Goal: Task Accomplishment & Management: Use online tool/utility

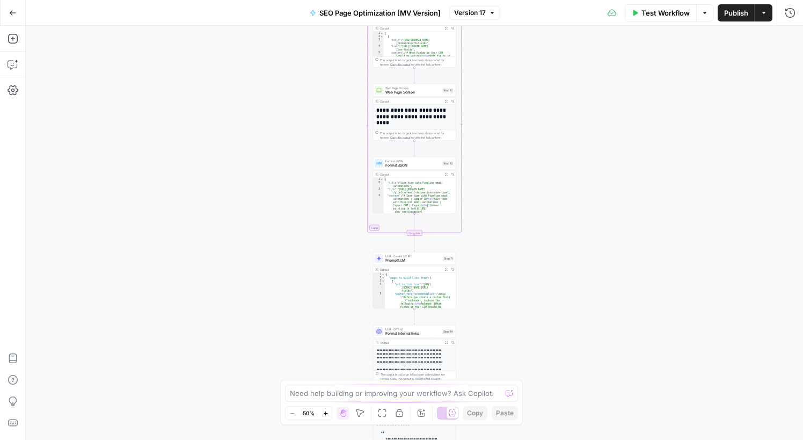
click at [500, 132] on div "Workflow Set Inputs Inputs Web Page Scrape Web Page Scrape Step 4 Output Expand…" at bounding box center [414, 233] width 777 height 414
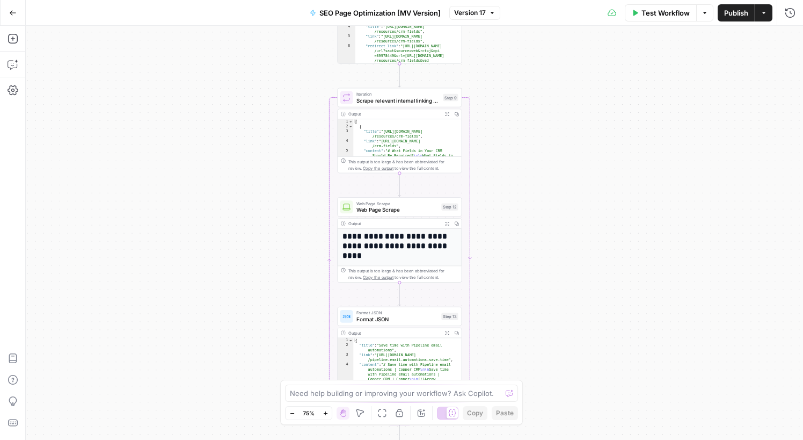
drag, startPoint x: 484, startPoint y: 134, endPoint x: 480, endPoint y: 335, distance: 201.3
click at [480, 335] on div "Workflow Set Inputs Inputs Web Page Scrape Web Page Scrape Step 4 Output Expand…" at bounding box center [414, 233] width 777 height 414
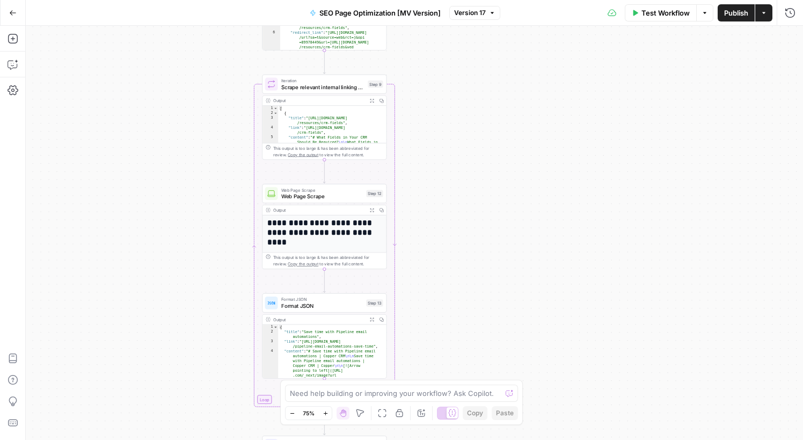
drag, startPoint x: 476, startPoint y: 96, endPoint x: 415, endPoint y: 6, distance: 107.9
click at [415, 6] on div "Go Back SEO Page Optimization [MV Version] Version 17 Test Workflow Options Pub…" at bounding box center [401, 220] width 803 height 440
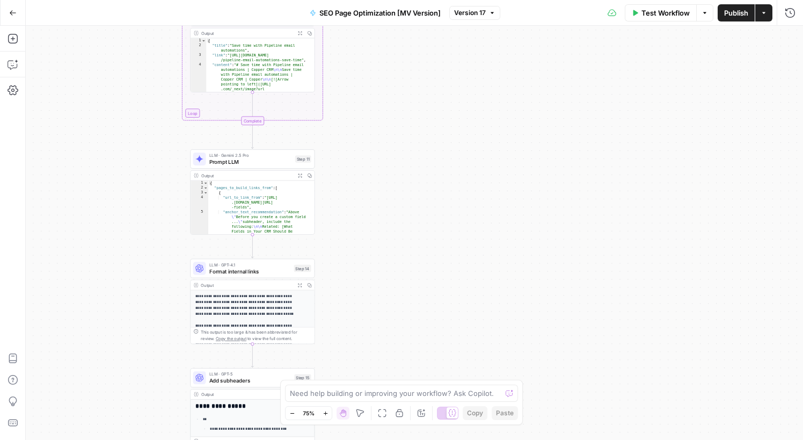
drag, startPoint x: 436, startPoint y: 204, endPoint x: 369, endPoint y: -2, distance: 216.1
click at [369, 0] on html "Compound Growth New Home Browse Insights Opportunities Your Data Recent Grids […" at bounding box center [401, 220] width 803 height 440
click at [248, 163] on span "Prompt LLM" at bounding box center [250, 162] width 83 height 8
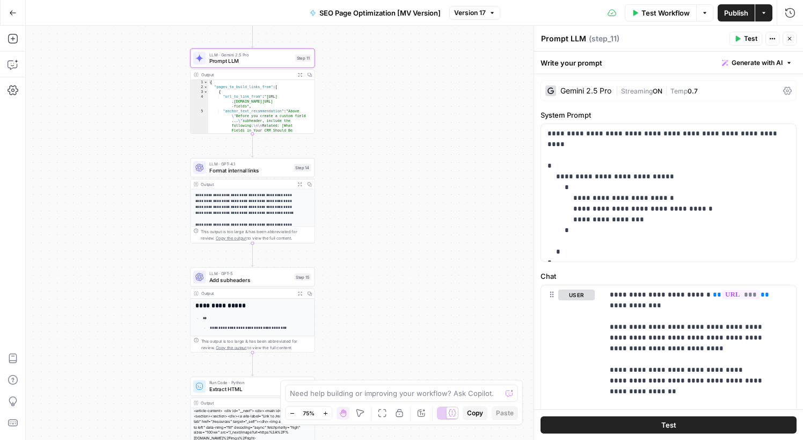
click at [576, 93] on div "Gemini 2.5 Pro" at bounding box center [585, 91] width 51 height 8
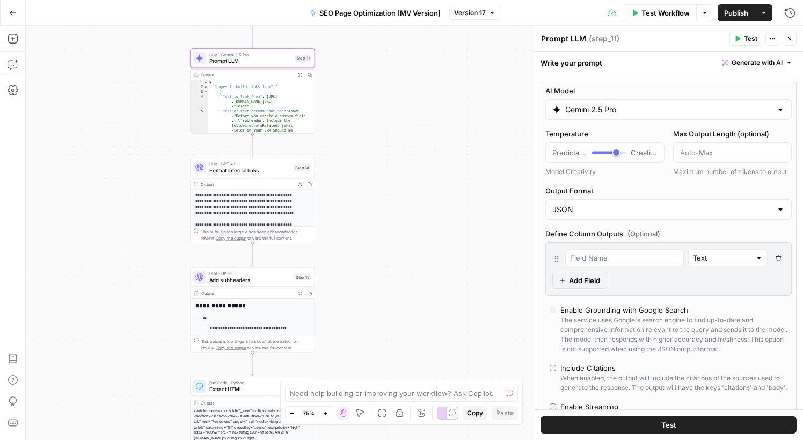
click at [623, 106] on input "Gemini 2.5 Pro" at bounding box center [668, 109] width 207 height 11
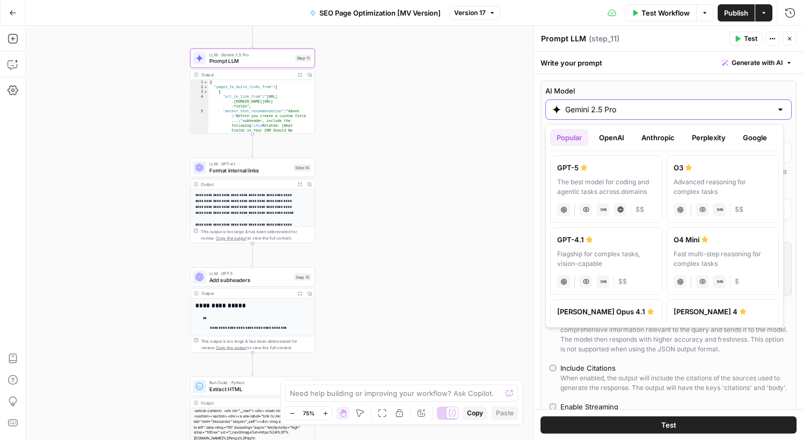
click at [623, 106] on input "Gemini 2.5 Pro" at bounding box center [668, 109] width 207 height 11
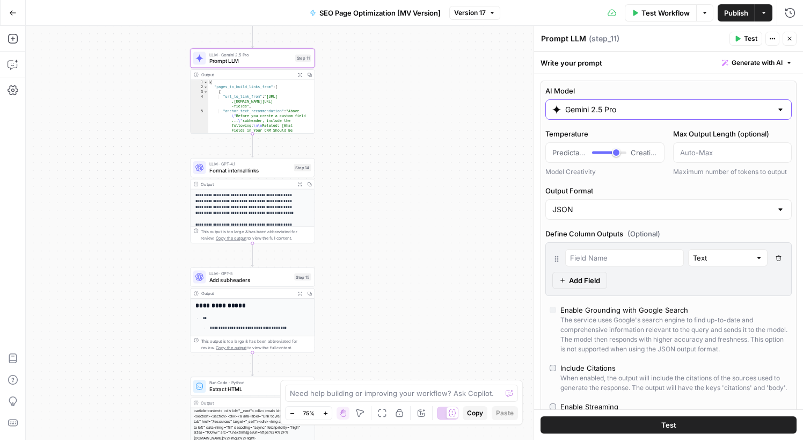
click at [623, 106] on input "Gemini 2.5 Pro" at bounding box center [668, 109] width 207 height 11
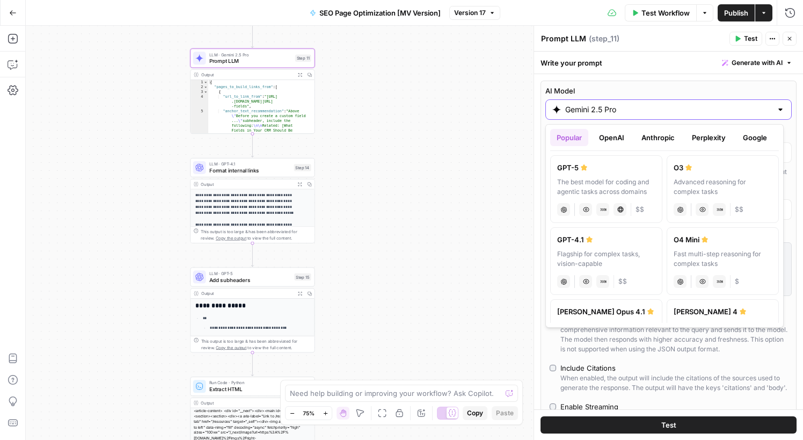
click at [623, 106] on input "Gemini 2.5 Pro" at bounding box center [668, 109] width 207 height 11
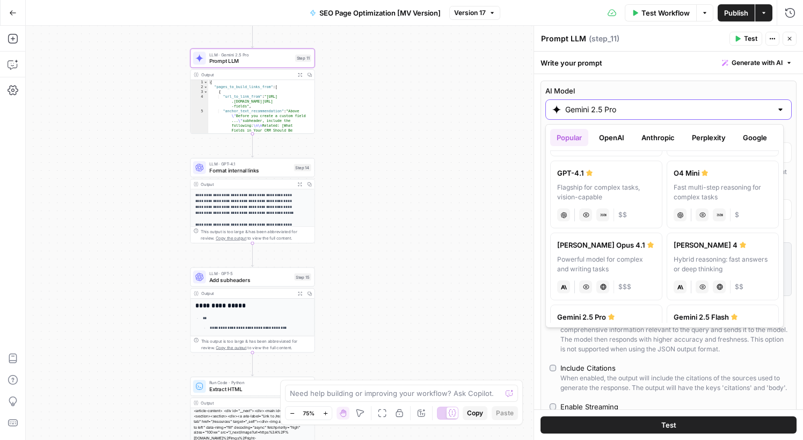
scroll to position [84, 0]
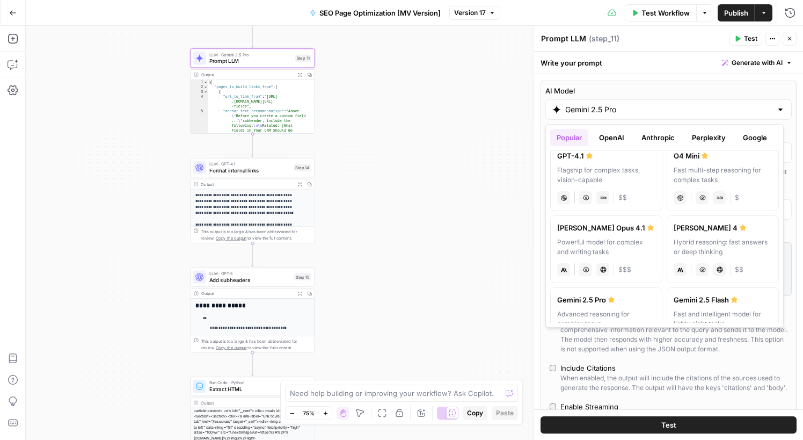
click at [719, 270] on div "Live Web Research" at bounding box center [719, 269] width 13 height 13
type input "[PERSON_NAME] 4"
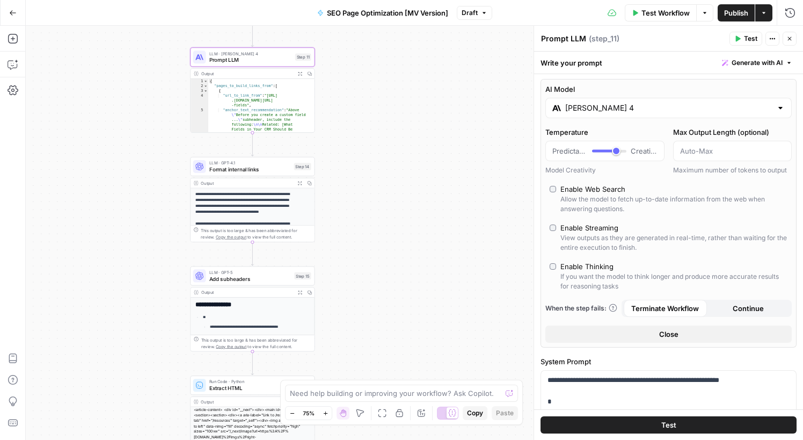
scroll to position [2, 0]
type input "*"
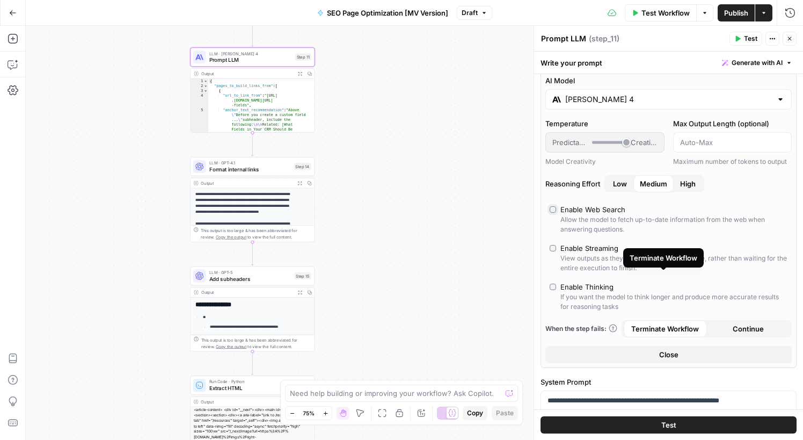
scroll to position [0, 0]
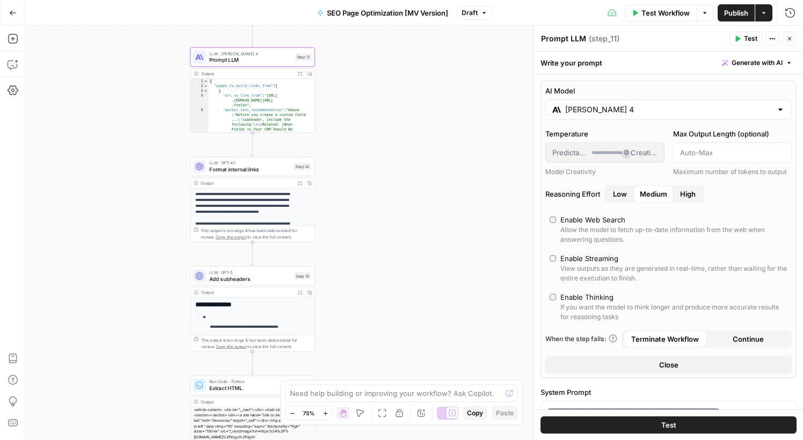
click at [741, 39] on button "Test" at bounding box center [745, 39] width 33 height 14
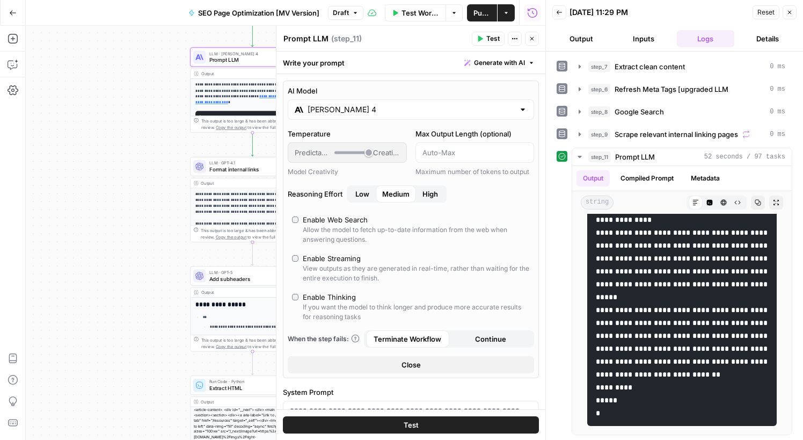
scroll to position [45, 0]
click at [579, 156] on icon "button" at bounding box center [580, 156] width 4 height 2
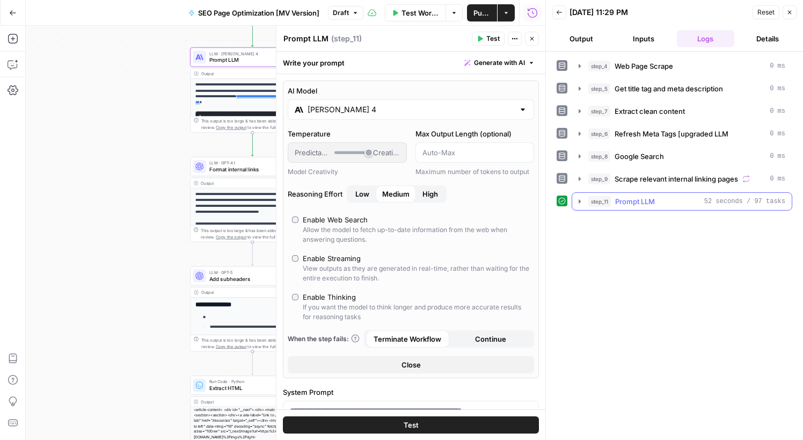
click at [578, 201] on icon "button" at bounding box center [579, 201] width 9 height 9
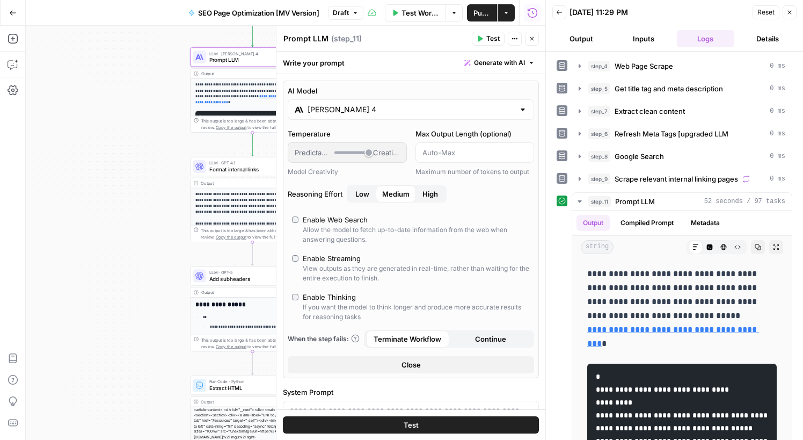
click at [147, 139] on div "Workflow Set Inputs Inputs Web Page Scrape Web Page Scrape Step 4 Output Expand…" at bounding box center [286, 233] width 520 height 414
click at [245, 277] on span "Add subheaders" at bounding box center [250, 278] width 82 height 8
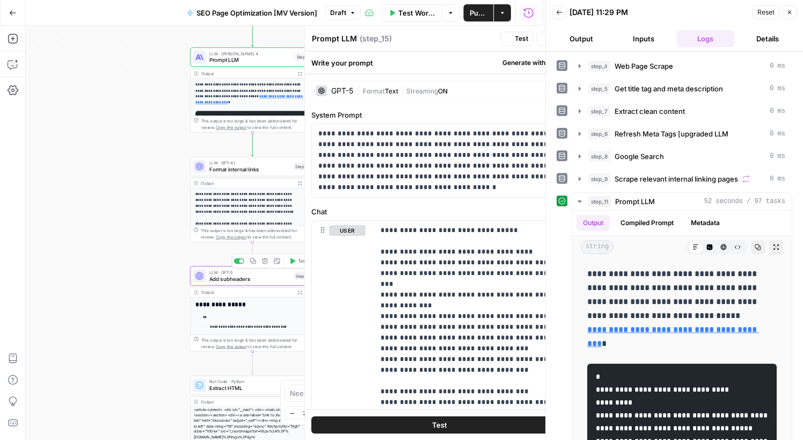
type textarea "Add subheaders"
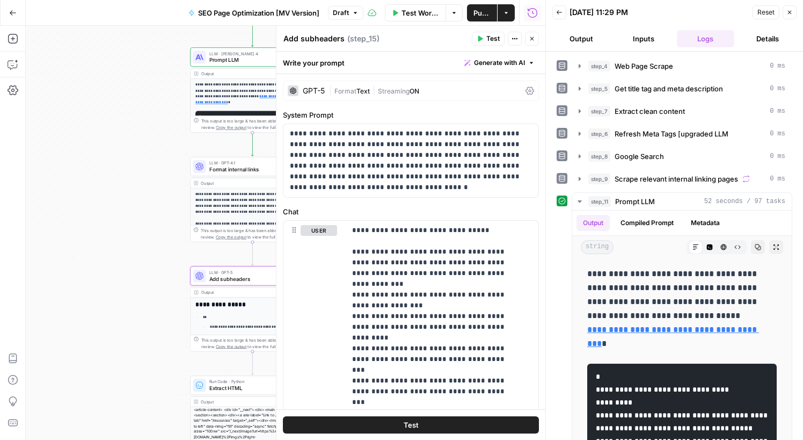
click at [318, 93] on div "GPT-5" at bounding box center [314, 91] width 22 height 8
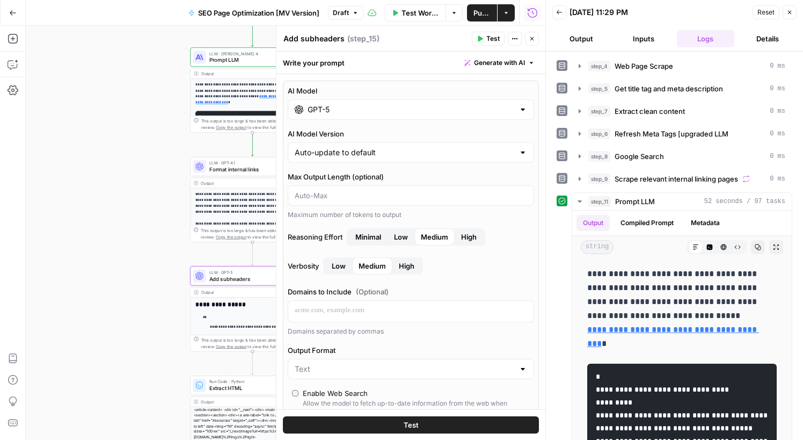
click at [326, 111] on input "GPT-5" at bounding box center [411, 109] width 207 height 11
click at [356, 115] on div "GPT-5" at bounding box center [411, 109] width 246 height 20
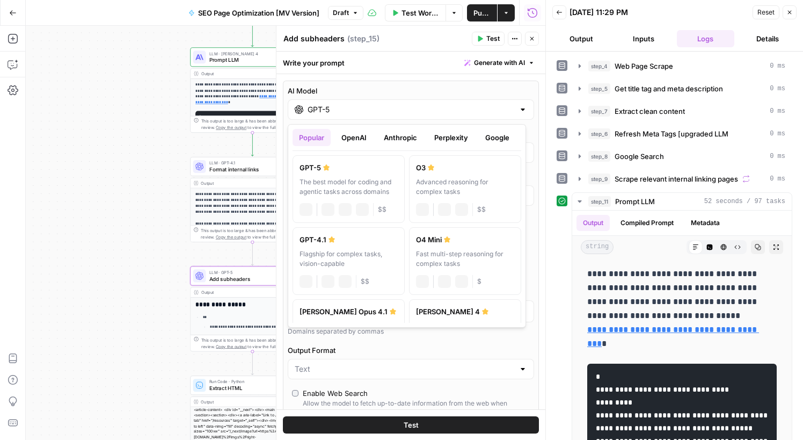
click at [356, 115] on div "GPT-5" at bounding box center [411, 109] width 246 height 20
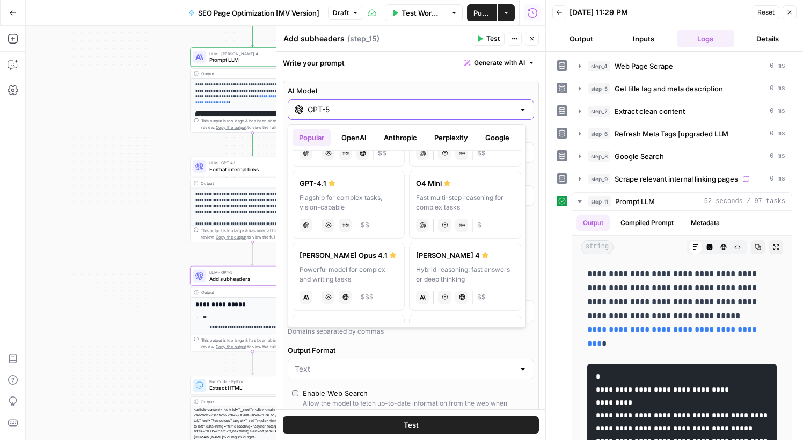
scroll to position [71, 0]
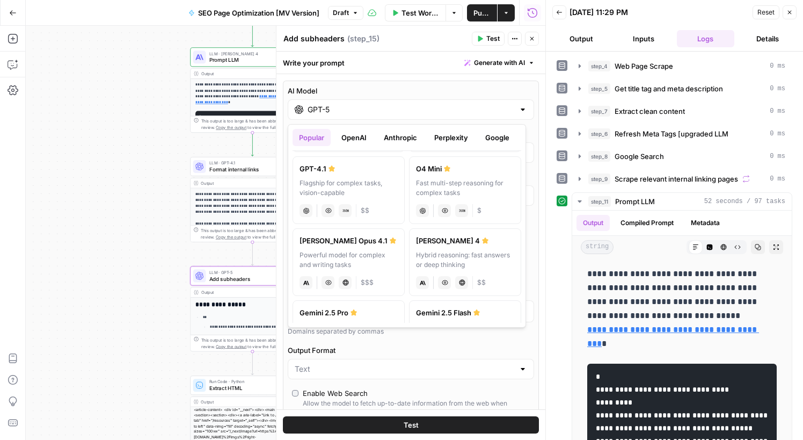
click at [447, 250] on div "Hybrid reasoning: fast answers or deep thinking" at bounding box center [465, 259] width 98 height 19
type input "[PERSON_NAME] 4"
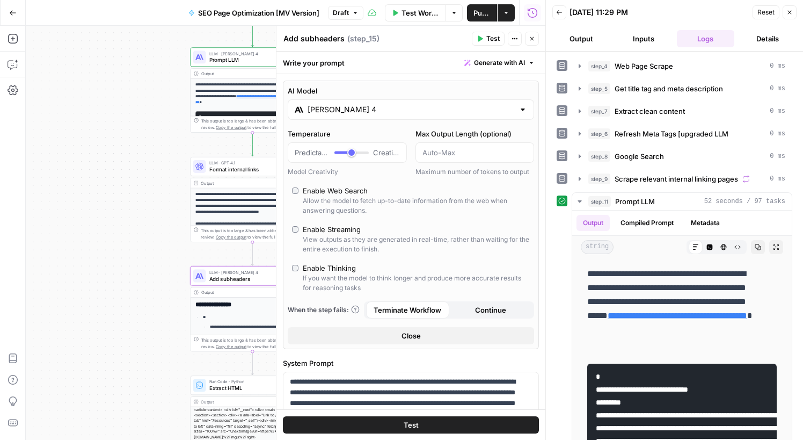
click at [479, 426] on button "Test" at bounding box center [411, 424] width 256 height 17
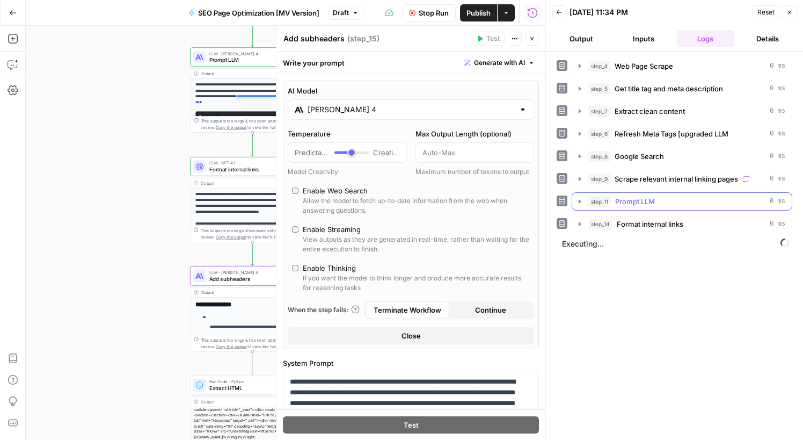
click at [596, 209] on button "step_11 Prompt LLM 0 ms" at bounding box center [682, 201] width 220 height 17
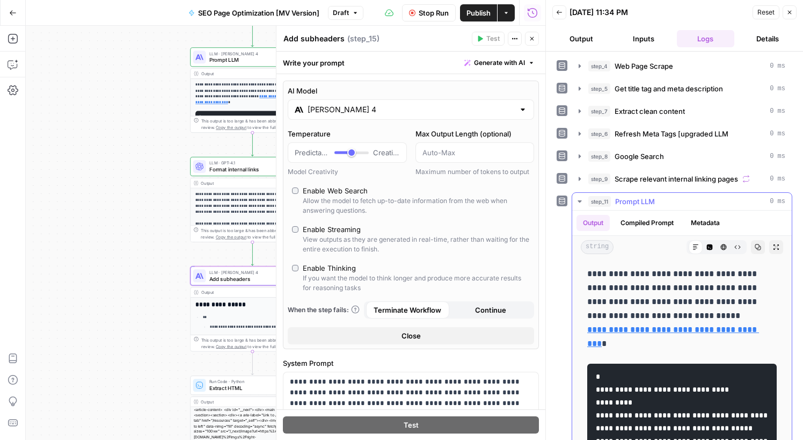
click at [637, 202] on span "Prompt LLM" at bounding box center [635, 201] width 40 height 11
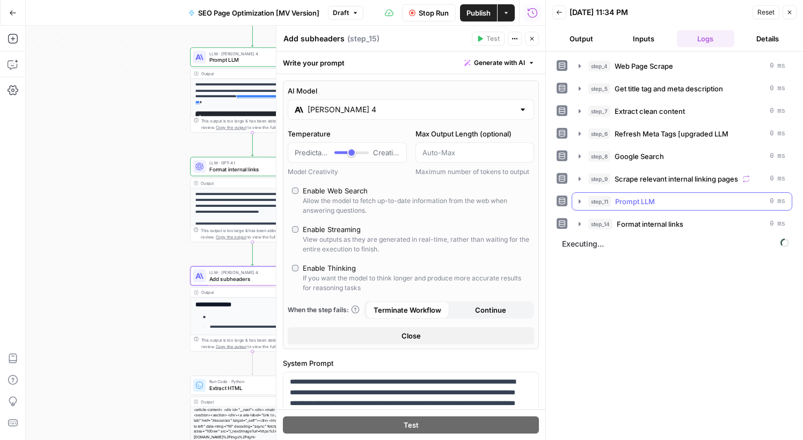
click at [637, 202] on span "Prompt LLM" at bounding box center [635, 201] width 40 height 11
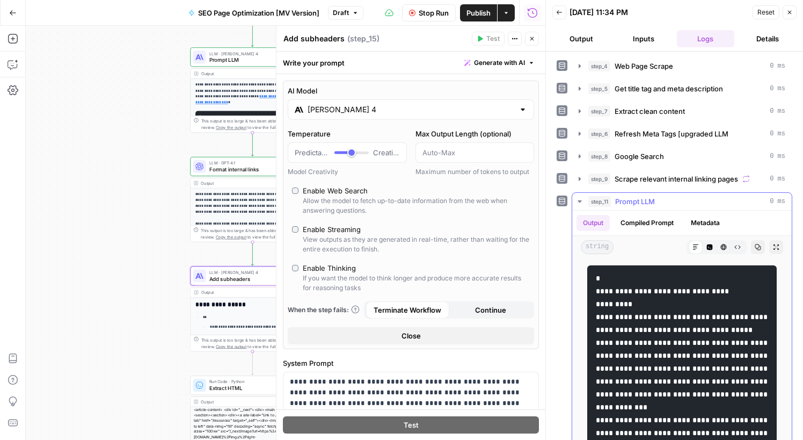
scroll to position [0, 0]
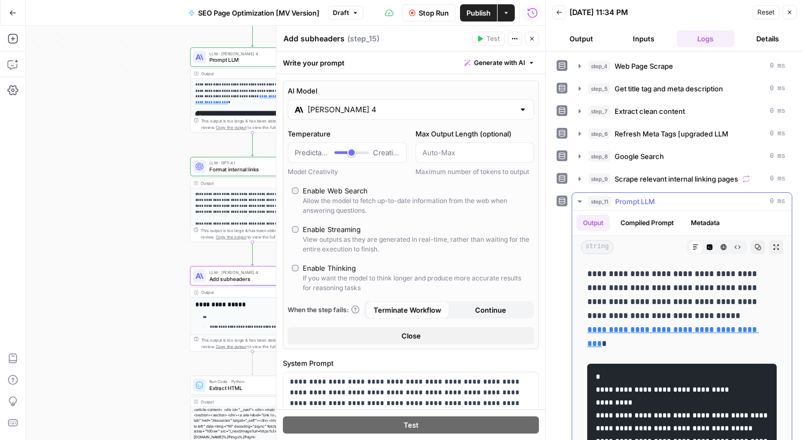
click at [666, 217] on button "Compiled Prompt" at bounding box center [647, 223] width 66 height 16
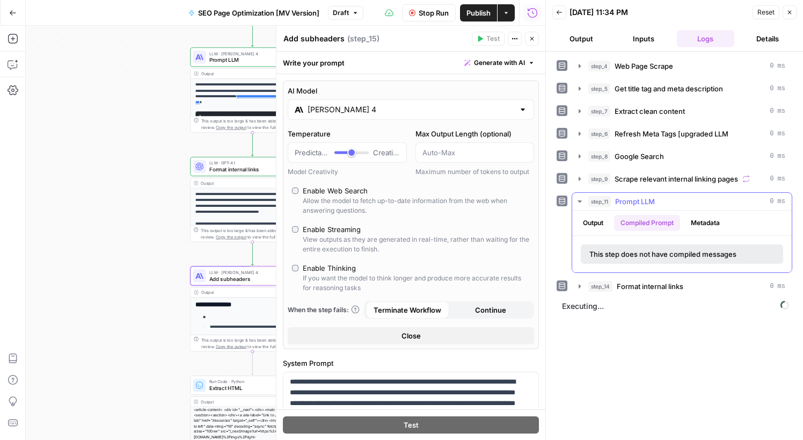
click at [598, 230] on button "Output" at bounding box center [592, 223] width 33 height 16
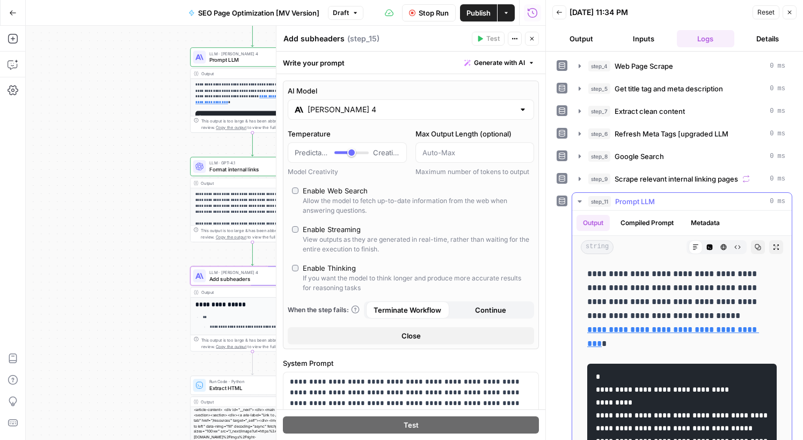
click at [699, 223] on button "Metadata" at bounding box center [705, 223] width 42 height 16
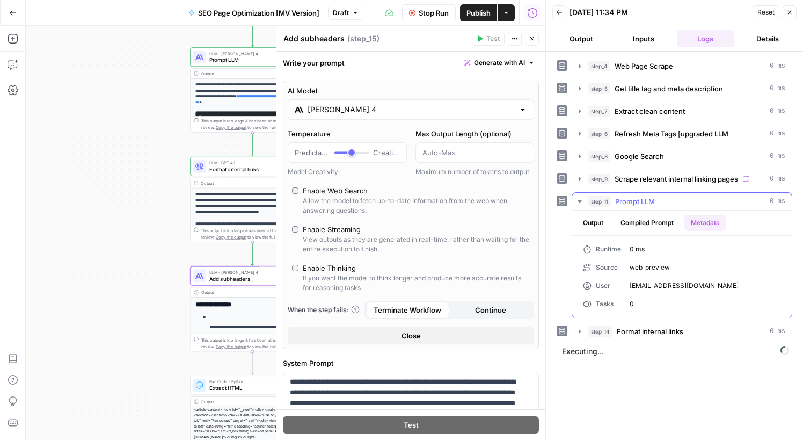
click at [596, 229] on button "Output" at bounding box center [592, 223] width 33 height 16
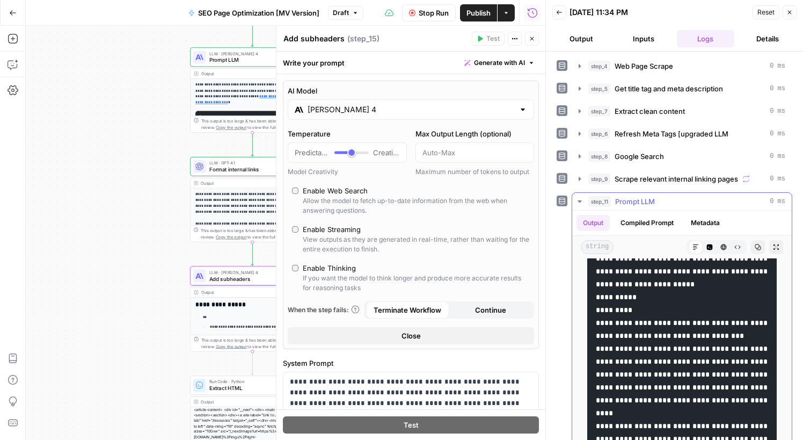
scroll to position [312, 0]
click at [583, 201] on icon "button" at bounding box center [579, 201] width 9 height 9
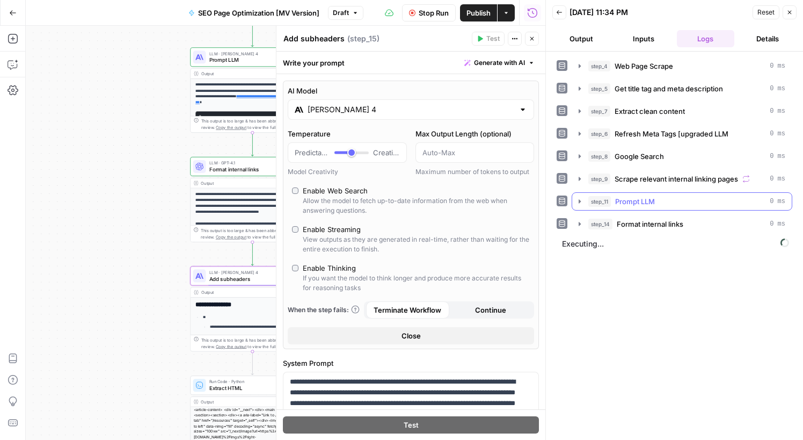
click at [629, 201] on span "Prompt LLM" at bounding box center [635, 201] width 40 height 11
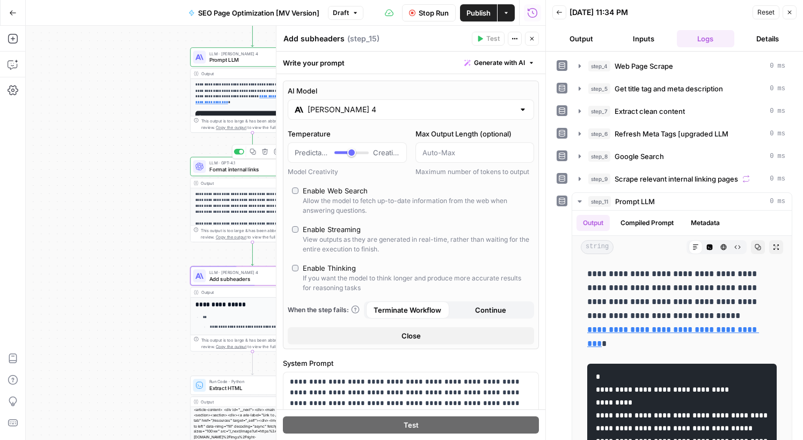
click at [235, 171] on span "Format internal links" at bounding box center [250, 169] width 82 height 8
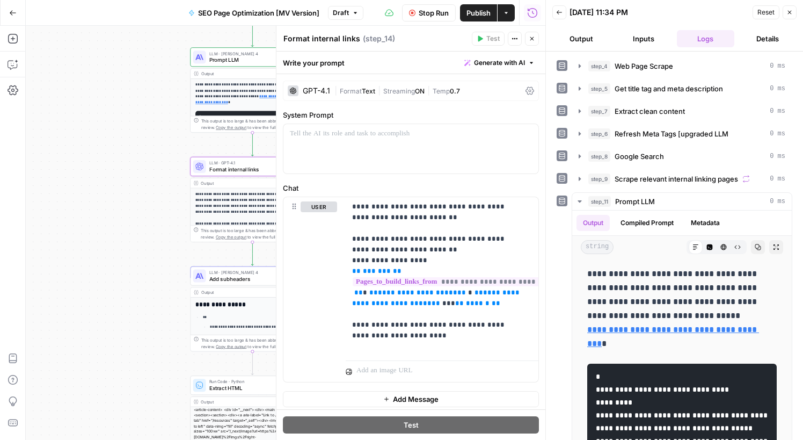
click at [222, 59] on span "Prompt LLM" at bounding box center [250, 60] width 83 height 8
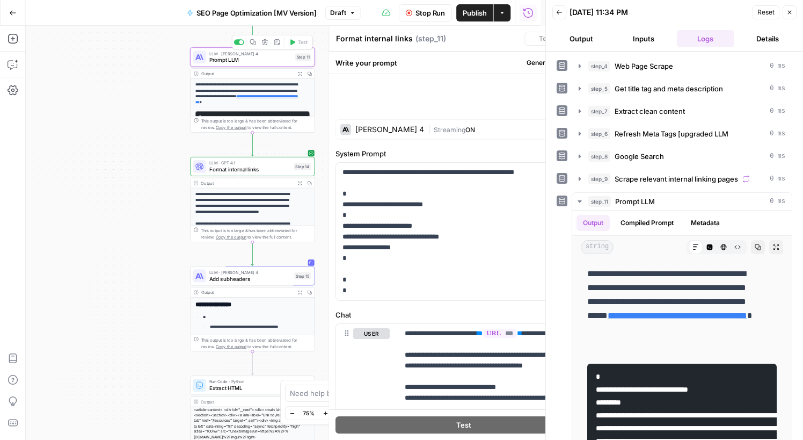
type textarea "Prompt LLM"
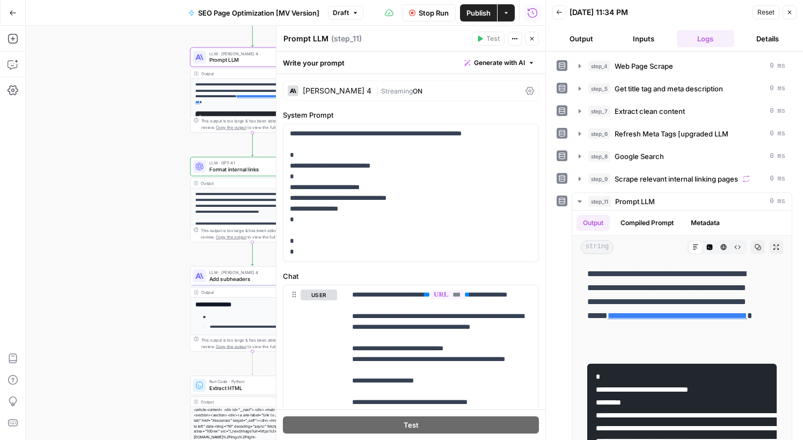
click at [318, 93] on div "[PERSON_NAME] 4" at bounding box center [337, 91] width 69 height 8
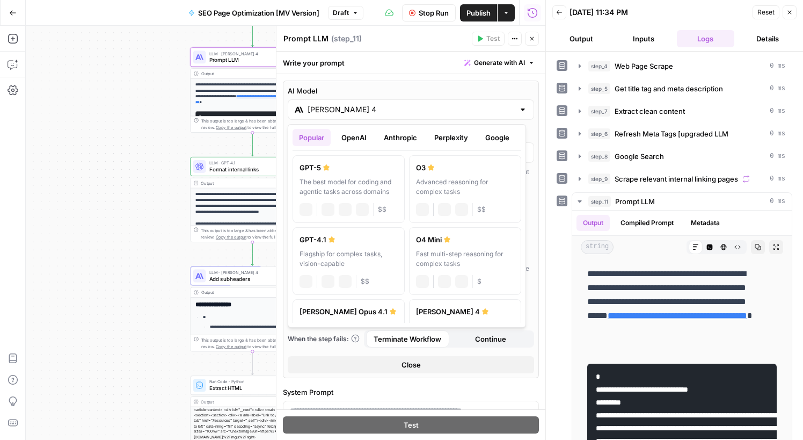
click at [327, 106] on input "[PERSON_NAME] 4" at bounding box center [411, 109] width 207 height 11
click at [352, 172] on div "GPT-5" at bounding box center [349, 167] width 98 height 11
type input "GPT-5"
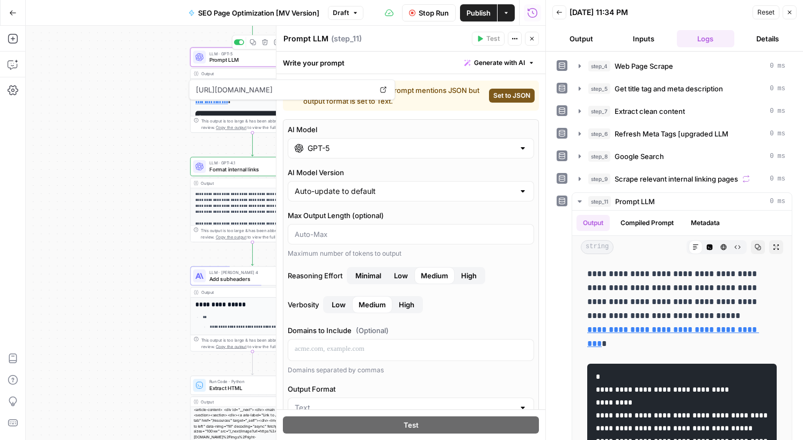
click at [232, 62] on span "Prompt LLM" at bounding box center [250, 60] width 83 height 8
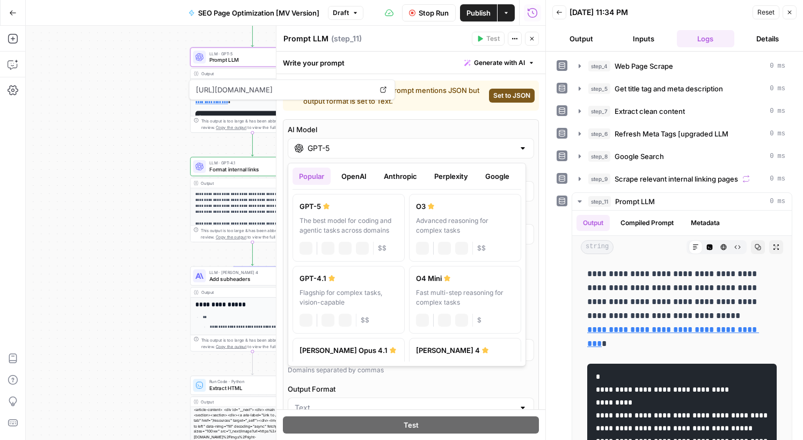
click at [448, 155] on div "GPT-5" at bounding box center [411, 148] width 246 height 20
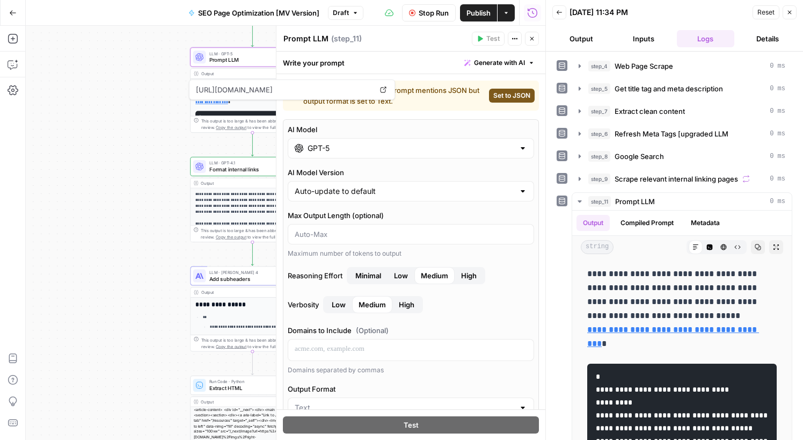
click at [445, 105] on div "Enable JSON mode? Your prompt mentions JSON but output format is set to Text." at bounding box center [387, 95] width 193 height 21
drag, startPoint x: 328, startPoint y: 91, endPoint x: 350, endPoint y: 116, distance: 33.5
click at [347, 115] on body "Compound Growth New Home Browse Insights Opportunities Your Data Recent Grids […" at bounding box center [401, 220] width 803 height 440
click at [165, 170] on div "Workflow Set Inputs Inputs Web Page Scrape Web Page Scrape Step 4 Output Expand…" at bounding box center [286, 233] width 520 height 414
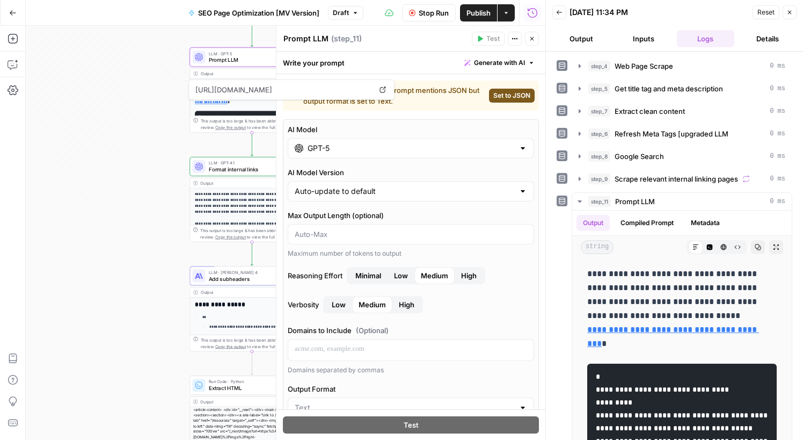
click at [139, 153] on div "Workflow Set Inputs Inputs Web Page Scrape Web Page Scrape Step 4 Output Expand…" at bounding box center [286, 233] width 520 height 414
click at [140, 153] on div "Workflow Set Inputs Inputs Web Page Scrape Web Page Scrape Step 4 Output Expand…" at bounding box center [286, 233] width 520 height 414
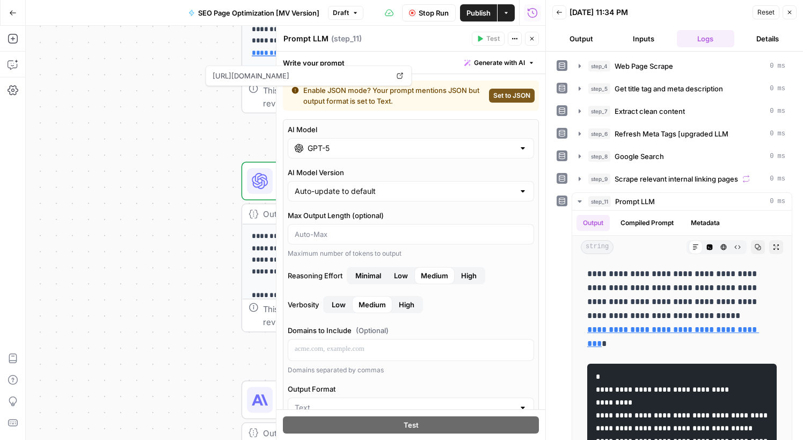
click at [127, 109] on div "Workflow Set Inputs Inputs Web Page Scrape Web Page Scrape Step 4 Output Expand…" at bounding box center [286, 233] width 520 height 414
click at [192, 99] on div "Workflow Set Inputs Inputs Web Page Scrape Web Page Scrape Step 4 Output Expand…" at bounding box center [286, 233] width 520 height 414
click at [159, 231] on div "Workflow Set Inputs Inputs Web Page Scrape Web Page Scrape Step 4 Output Expand…" at bounding box center [286, 233] width 520 height 414
click at [527, 59] on button "Generate with AI" at bounding box center [499, 63] width 79 height 14
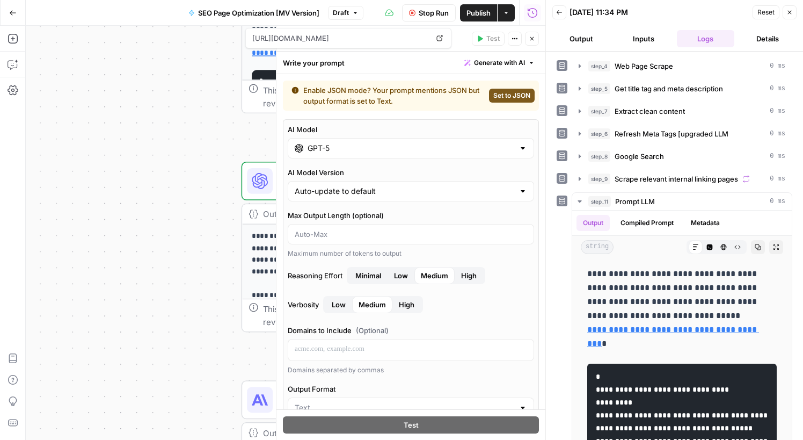
drag, startPoint x: 519, startPoint y: 60, endPoint x: 501, endPoint y: 63, distance: 17.6
click at [519, 60] on button "Generate with AI" at bounding box center [499, 63] width 79 height 14
click at [521, 66] on button "Generate with AI" at bounding box center [499, 63] width 79 height 14
click at [317, 68] on div "Write your prompt Generate with AI" at bounding box center [410, 63] width 269 height 22
click at [340, 67] on div "Write your prompt Generate with AI" at bounding box center [410, 63] width 269 height 22
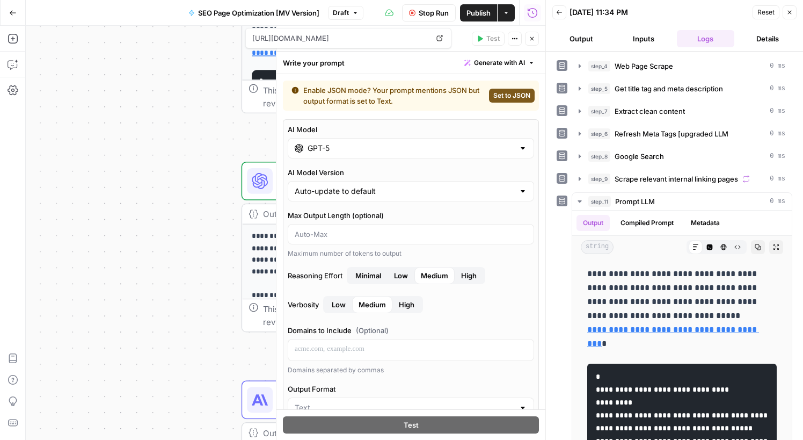
click at [340, 67] on div "Write your prompt Generate with AI" at bounding box center [410, 63] width 269 height 22
click at [577, 202] on icon "button" at bounding box center [579, 201] width 9 height 9
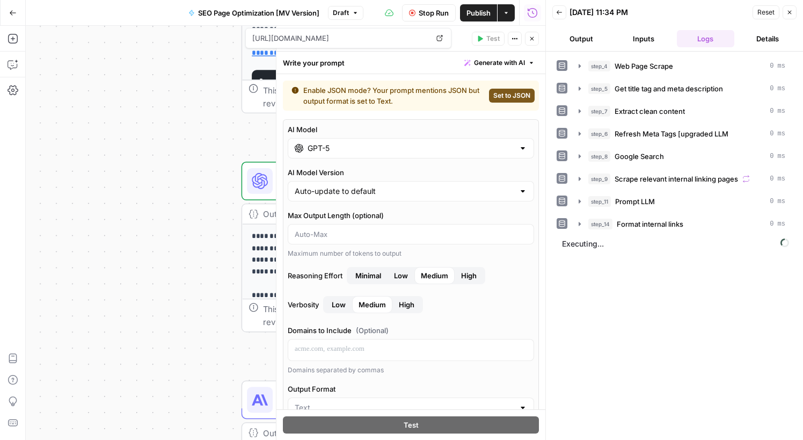
click at [377, 11] on div "Stop Run Publish Actions Run History" at bounding box center [454, 12] width 182 height 25
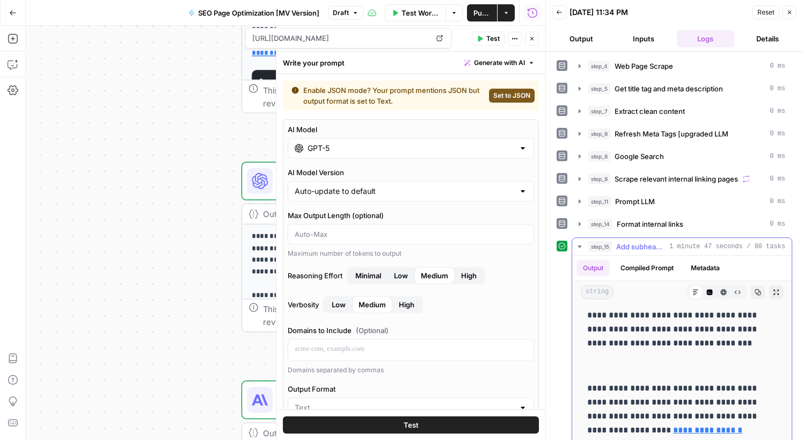
scroll to position [1140, 0]
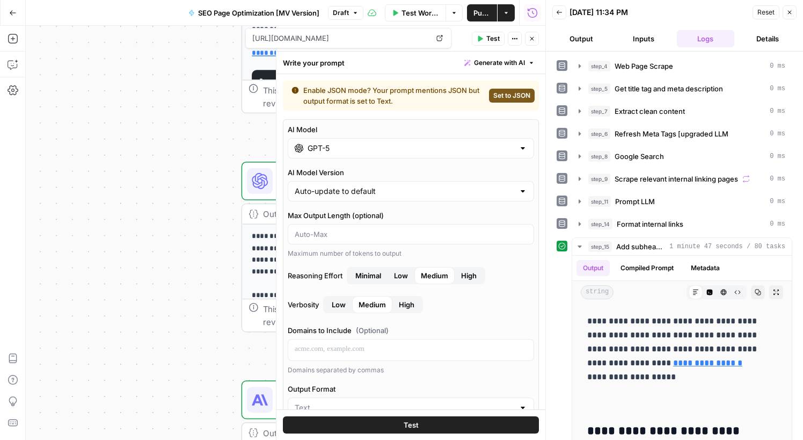
click at [704, 41] on button "Logs" at bounding box center [706, 38] width 58 height 17
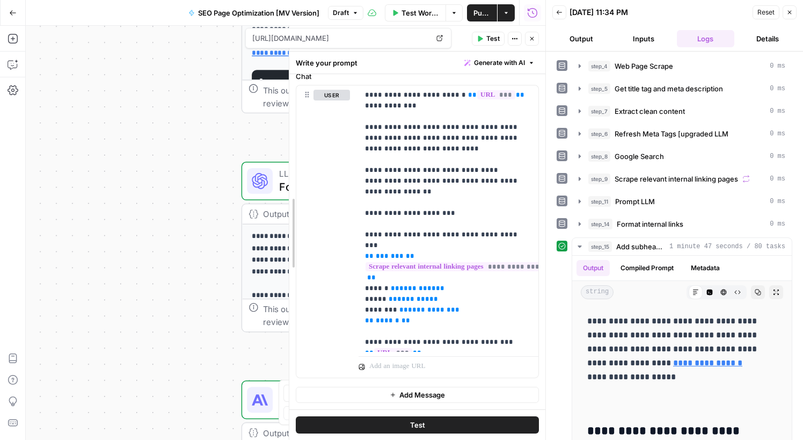
scroll to position [770, 0]
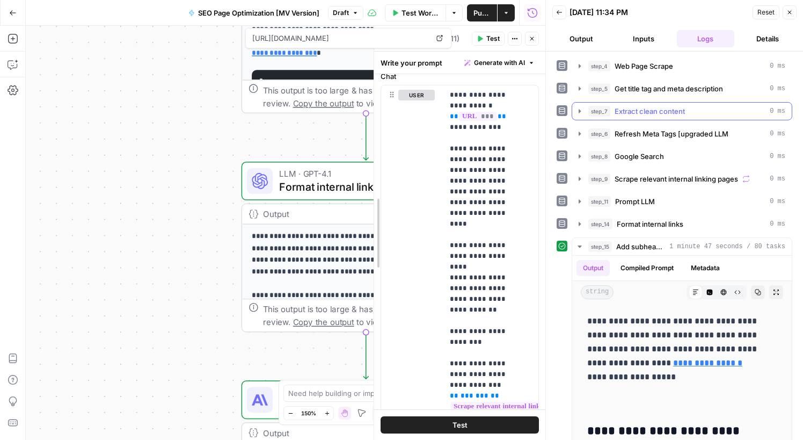
drag, startPoint x: 275, startPoint y: 118, endPoint x: 684, endPoint y: 112, distance: 409.0
click at [684, 112] on body "Compound Growth New Home Browse Insights Opportunities Your Data Recent Grids […" at bounding box center [401, 220] width 803 height 440
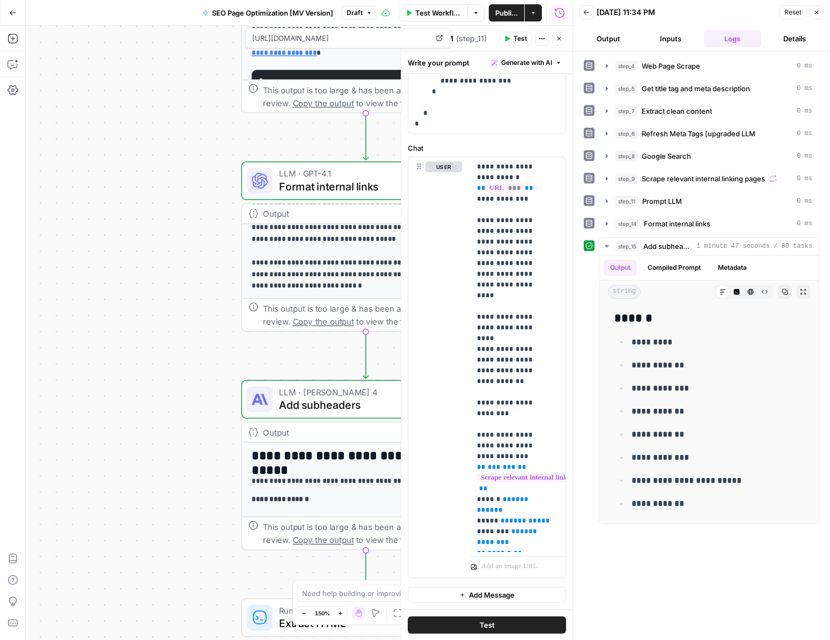
scroll to position [18, 0]
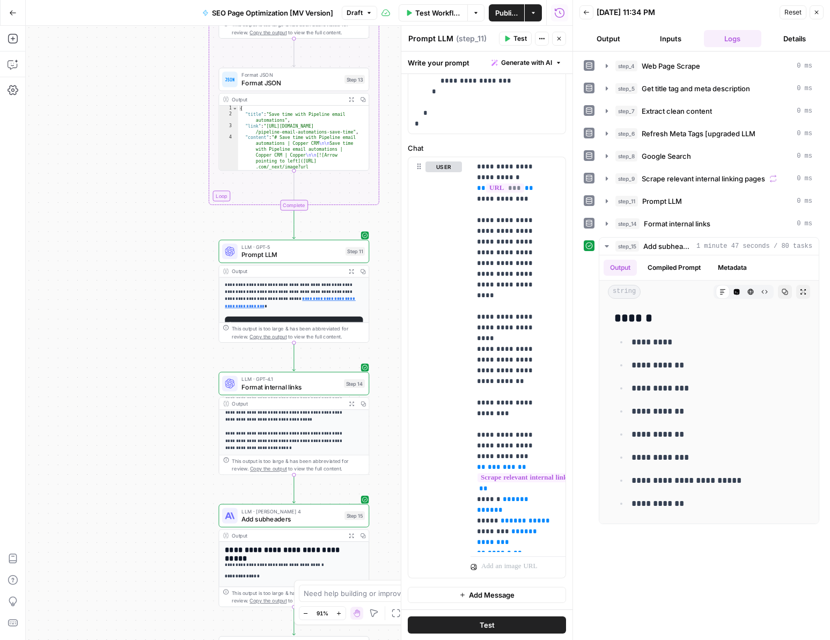
click at [264, 258] on span "Prompt LLM" at bounding box center [292, 255] width 100 height 10
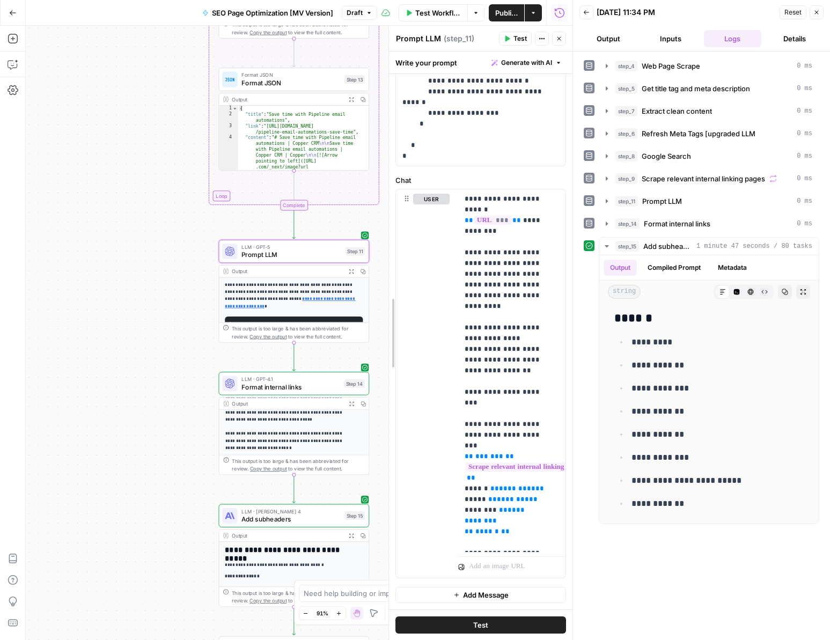
scroll to position [506, 0]
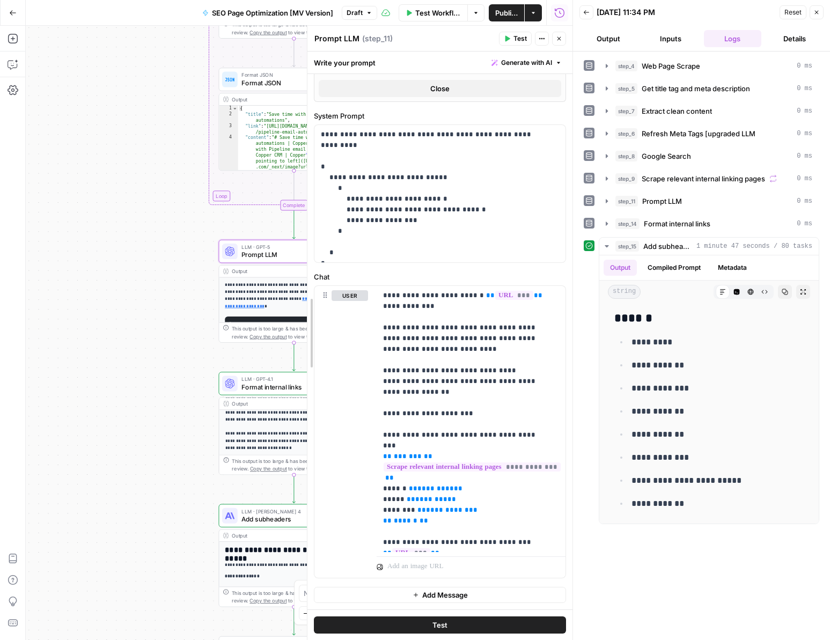
drag, startPoint x: 403, startPoint y: 86, endPoint x: 309, endPoint y: 87, distance: 93.9
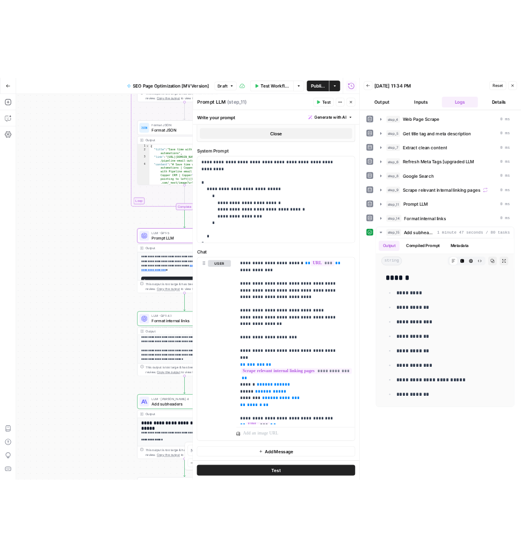
scroll to position [0, 0]
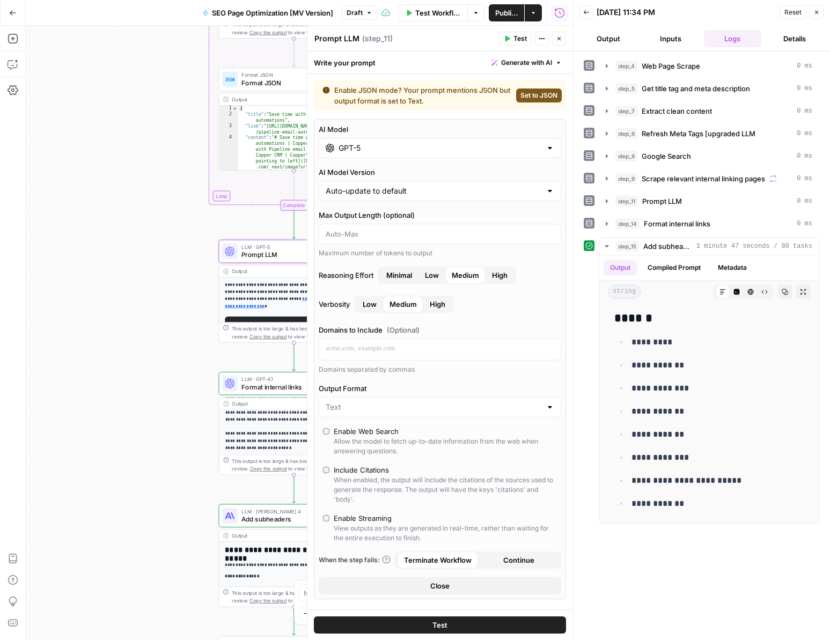
click at [403, 144] on input "GPT-5" at bounding box center [440, 148] width 203 height 11
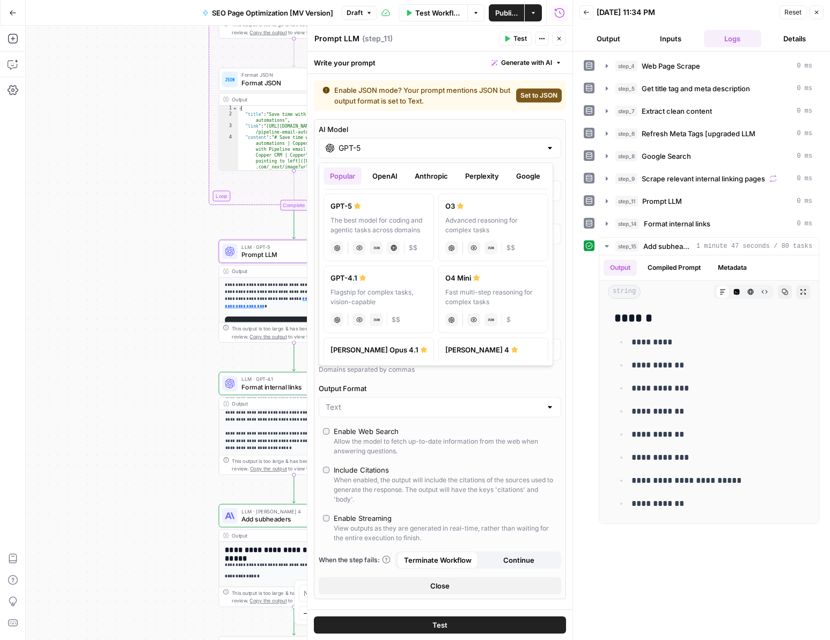
click at [282, 258] on span "Prompt LLM" at bounding box center [292, 255] width 100 height 10
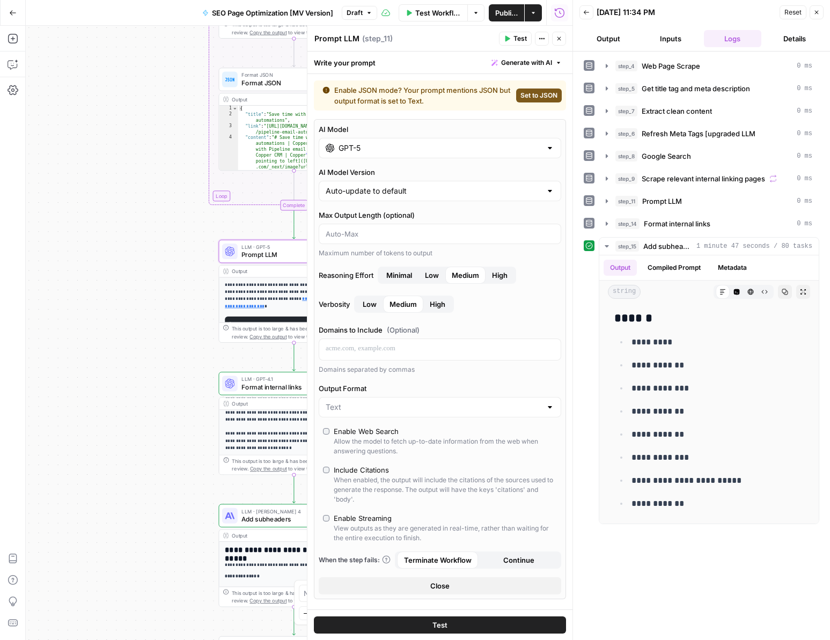
click at [398, 148] on input "GPT-5" at bounding box center [440, 148] width 203 height 11
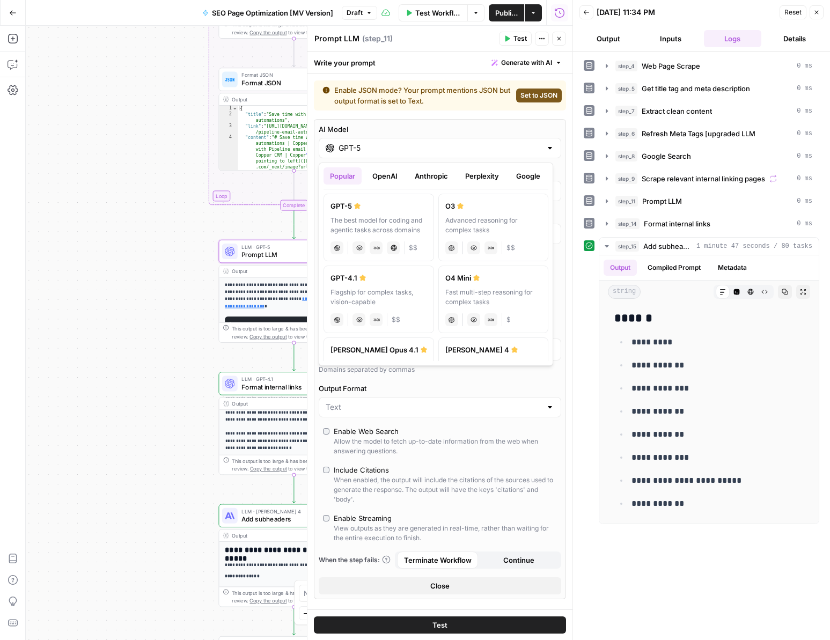
click at [508, 17] on span "Publish" at bounding box center [506, 13] width 23 height 11
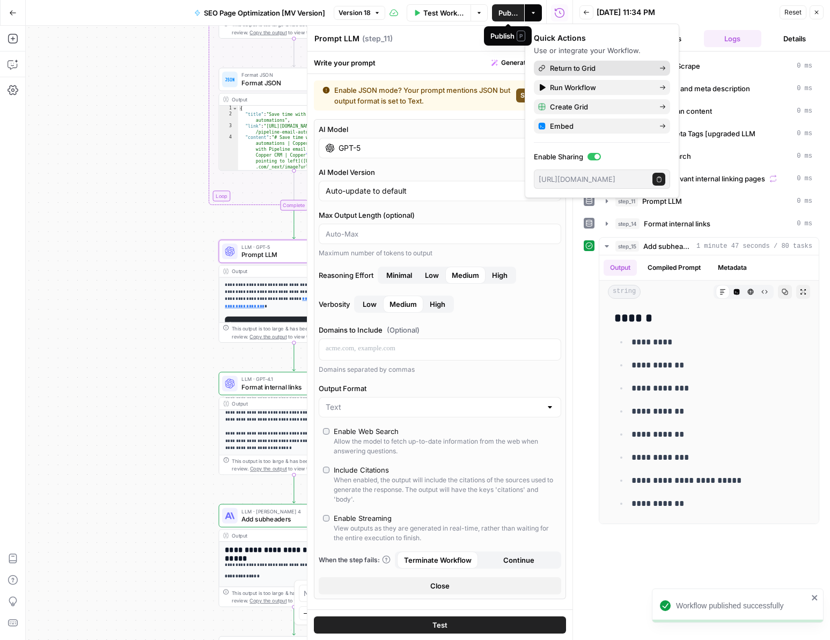
click at [558, 72] on span "Return to Grid" at bounding box center [600, 68] width 101 height 11
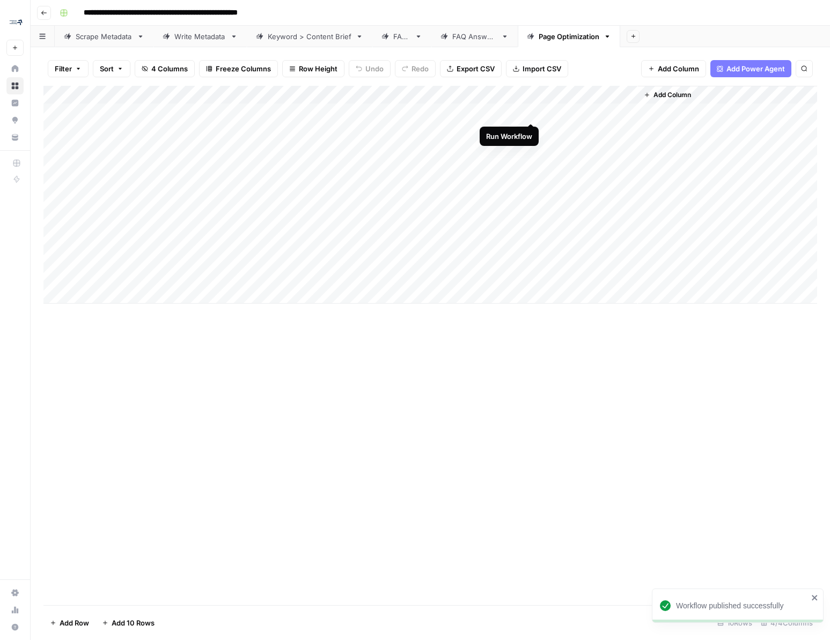
click at [530, 113] on div "Add Column" at bounding box center [430, 195] width 774 height 218
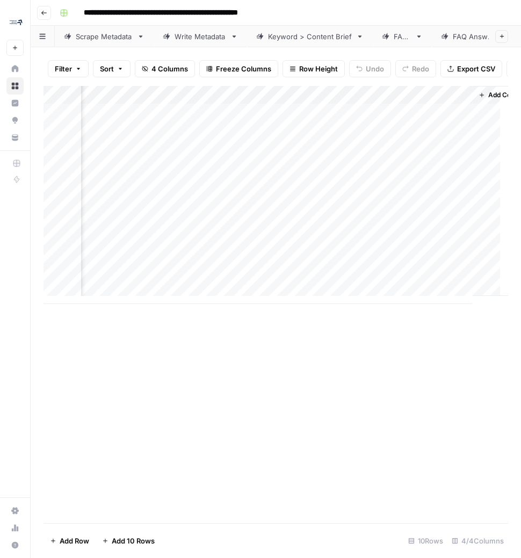
scroll to position [0, 171]
click at [456, 121] on div "Add Column" at bounding box center [275, 195] width 464 height 218
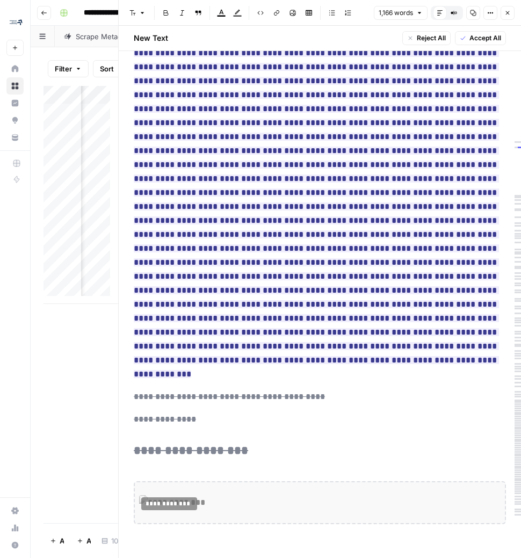
scroll to position [1632, 0]
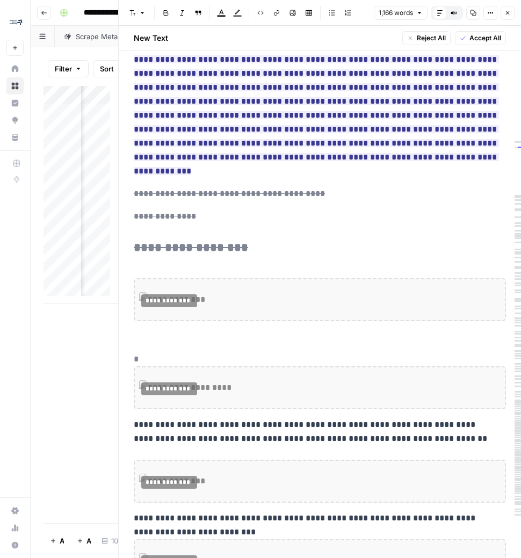
click at [94, 344] on div "Add Column" at bounding box center [80, 304] width 75 height 437
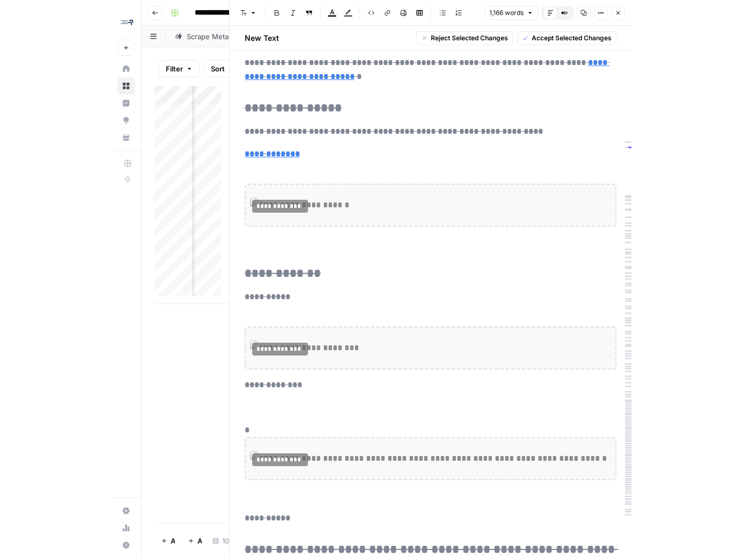
scroll to position [3091, 0]
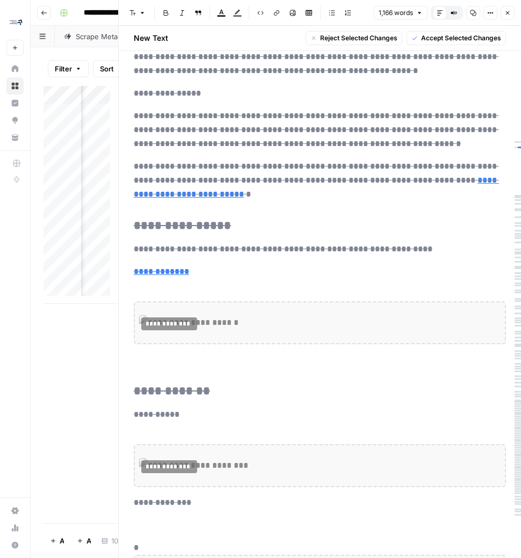
click at [84, 364] on div "Add Column" at bounding box center [80, 304] width 75 height 437
drag, startPoint x: 116, startPoint y: 61, endPoint x: 349, endPoint y: 86, distance: 233.8
drag, startPoint x: 48, startPoint y: 436, endPoint x: 53, endPoint y: 430, distance: 7.2
click at [49, 433] on div "Add Column" at bounding box center [80, 304] width 75 height 437
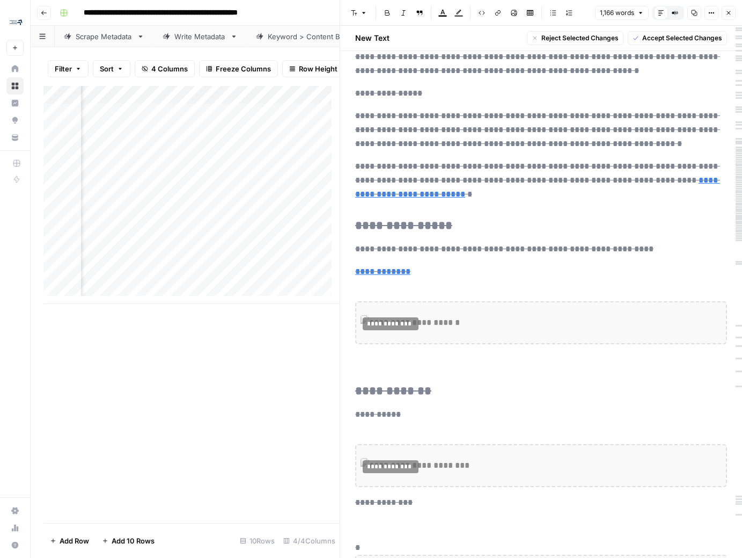
click at [294, 119] on div "Add Column" at bounding box center [191, 195] width 296 height 218
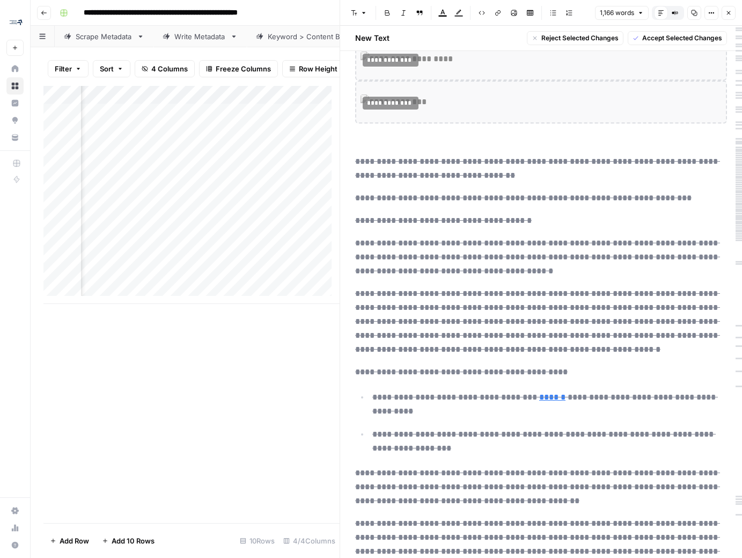
scroll to position [0, 210]
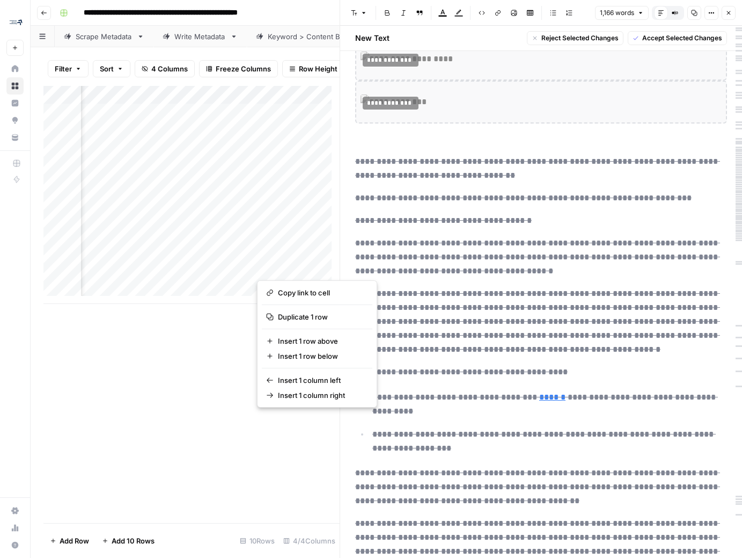
click at [227, 335] on div "Add Column" at bounding box center [191, 304] width 296 height 437
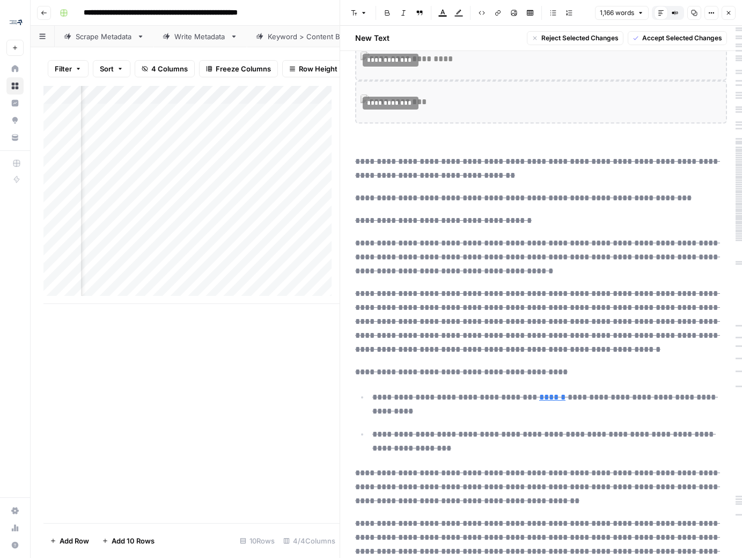
scroll to position [0, 181]
click at [318, 232] on div "Add Column" at bounding box center [191, 195] width 296 height 218
click at [285, 224] on div "Add Column" at bounding box center [191, 195] width 296 height 218
